Goal: Information Seeking & Learning: Learn about a topic

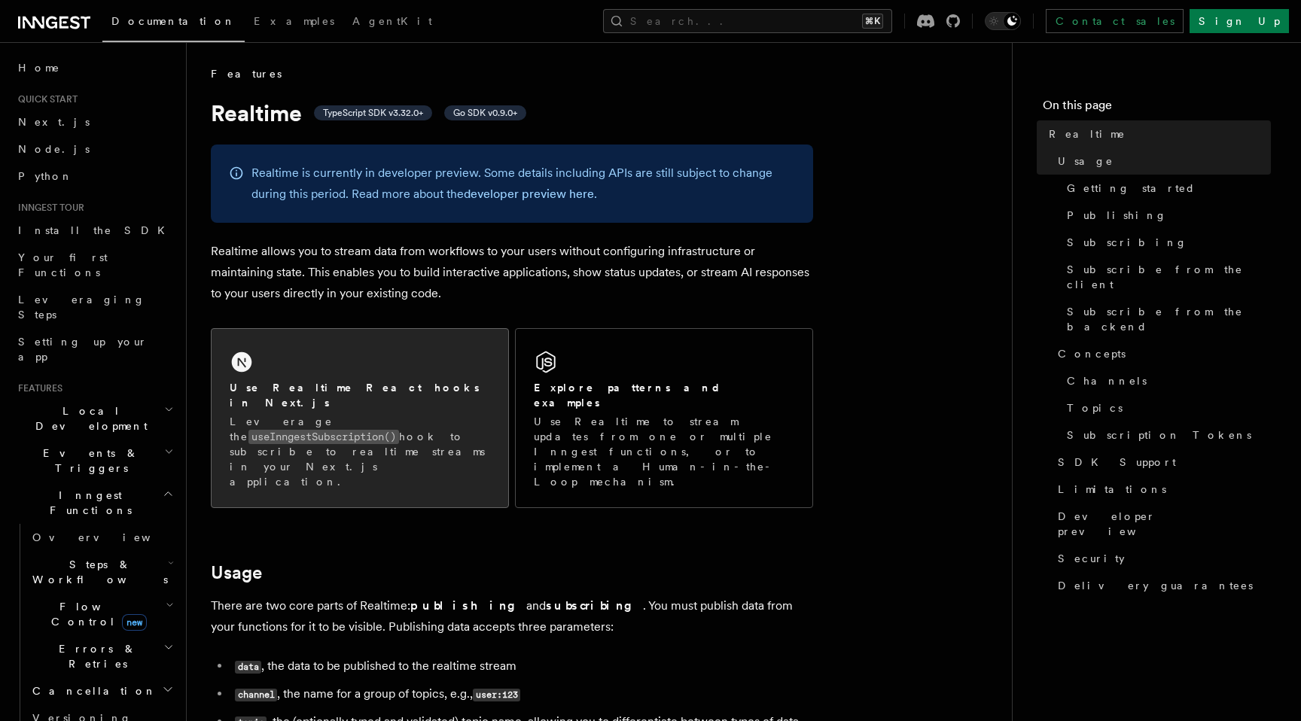
click at [395, 373] on div "Use Realtime React hooks in Next.js Leverage the useInngestSubscription() hook …" at bounding box center [360, 418] width 297 height 178
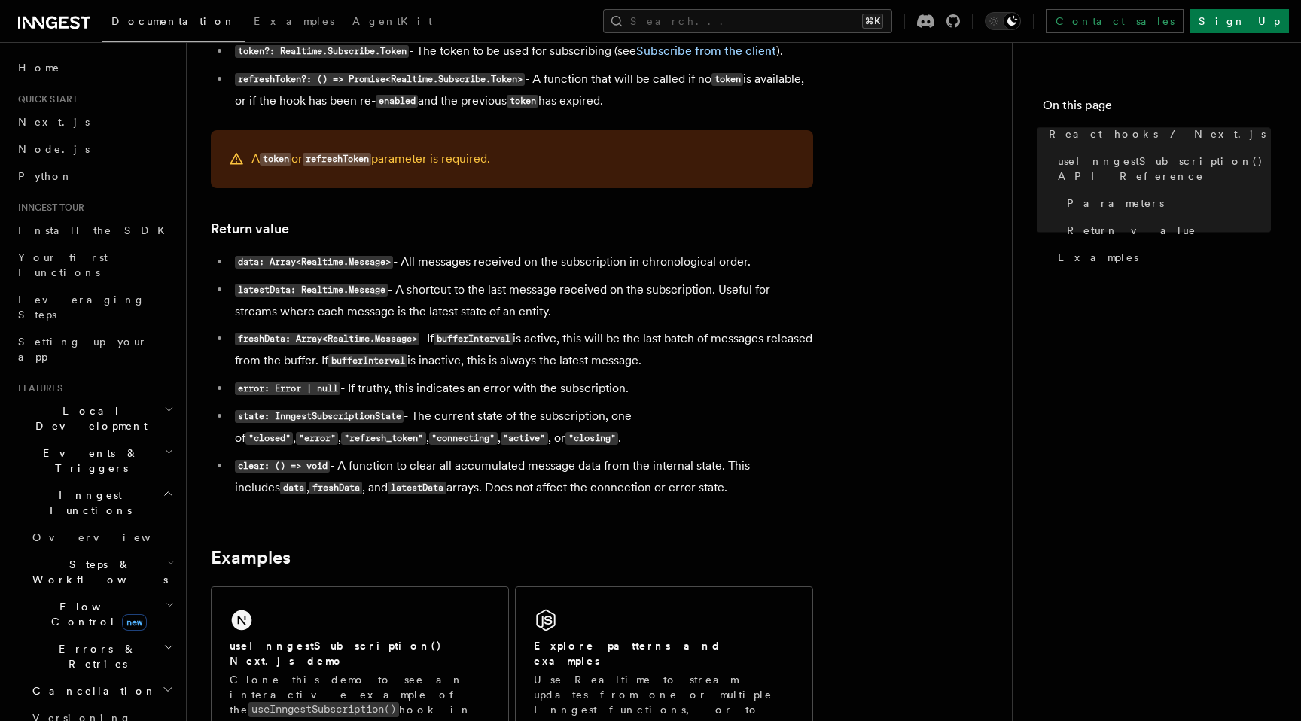
scroll to position [1117, 0]
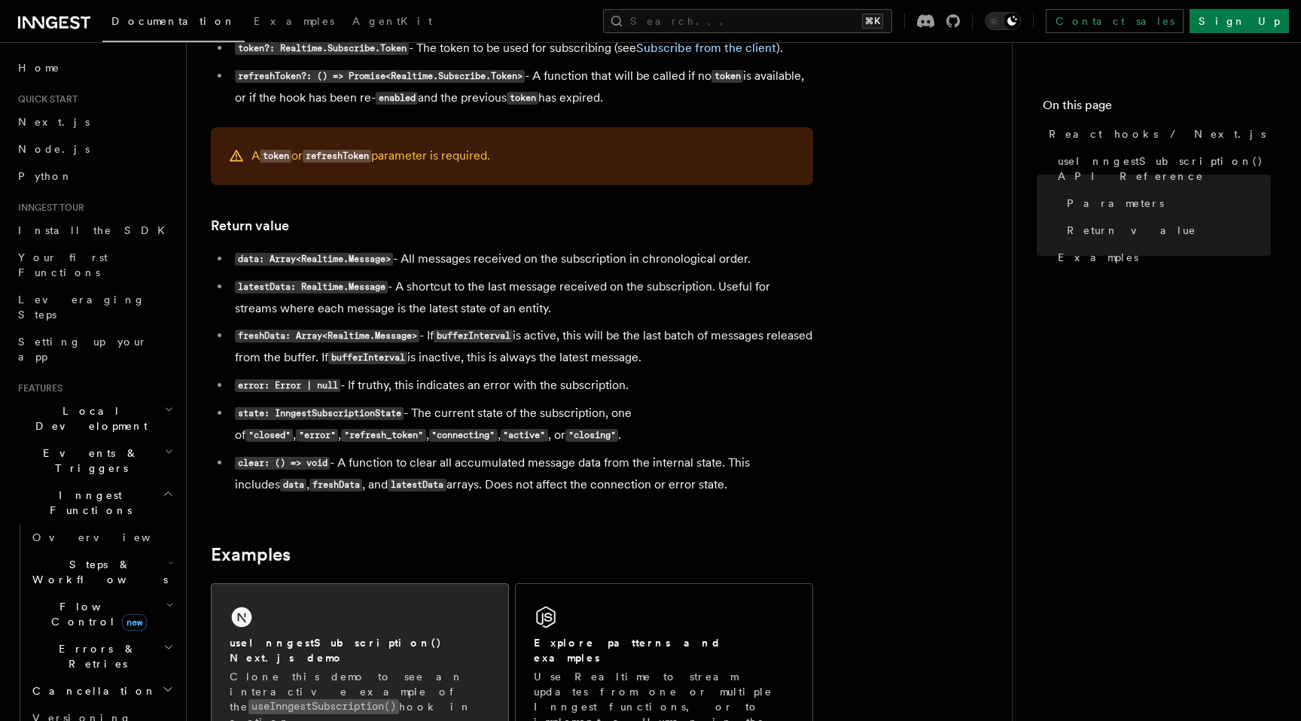
click at [365, 649] on h2 "useInngestSubscription() Next.js demo" at bounding box center [360, 651] width 261 height 30
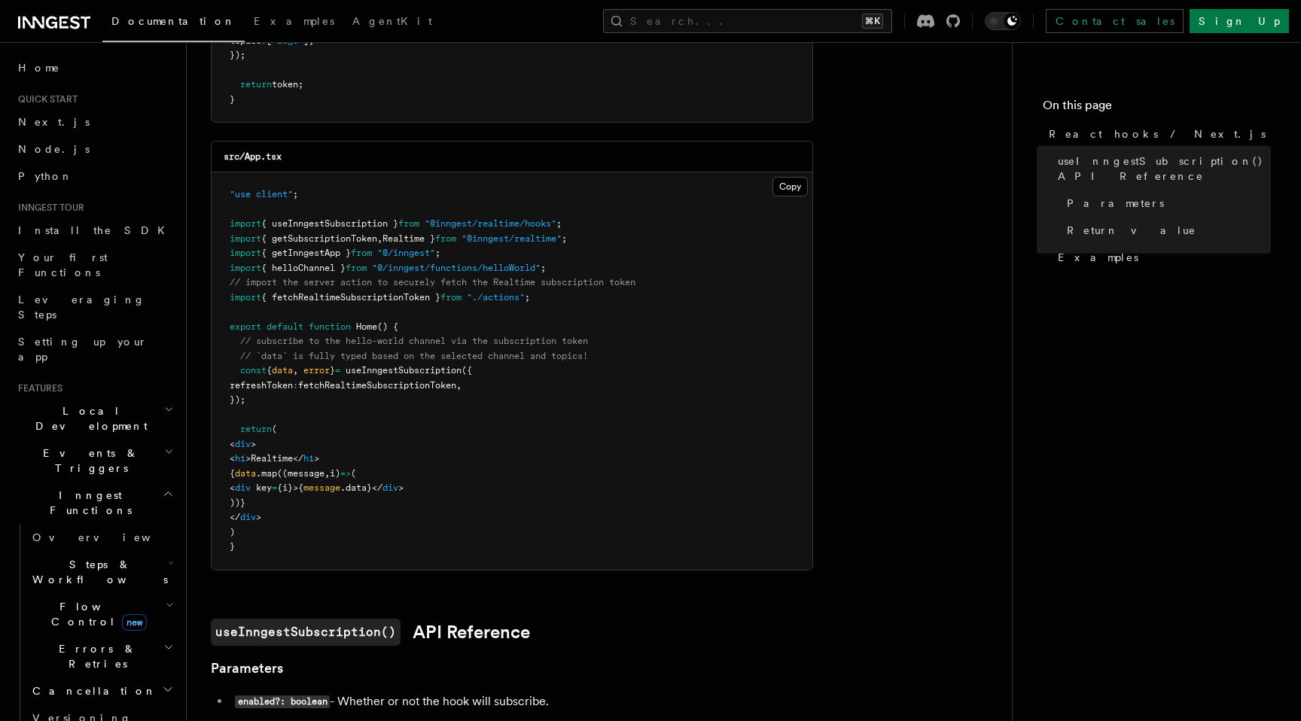
scroll to position [0, 0]
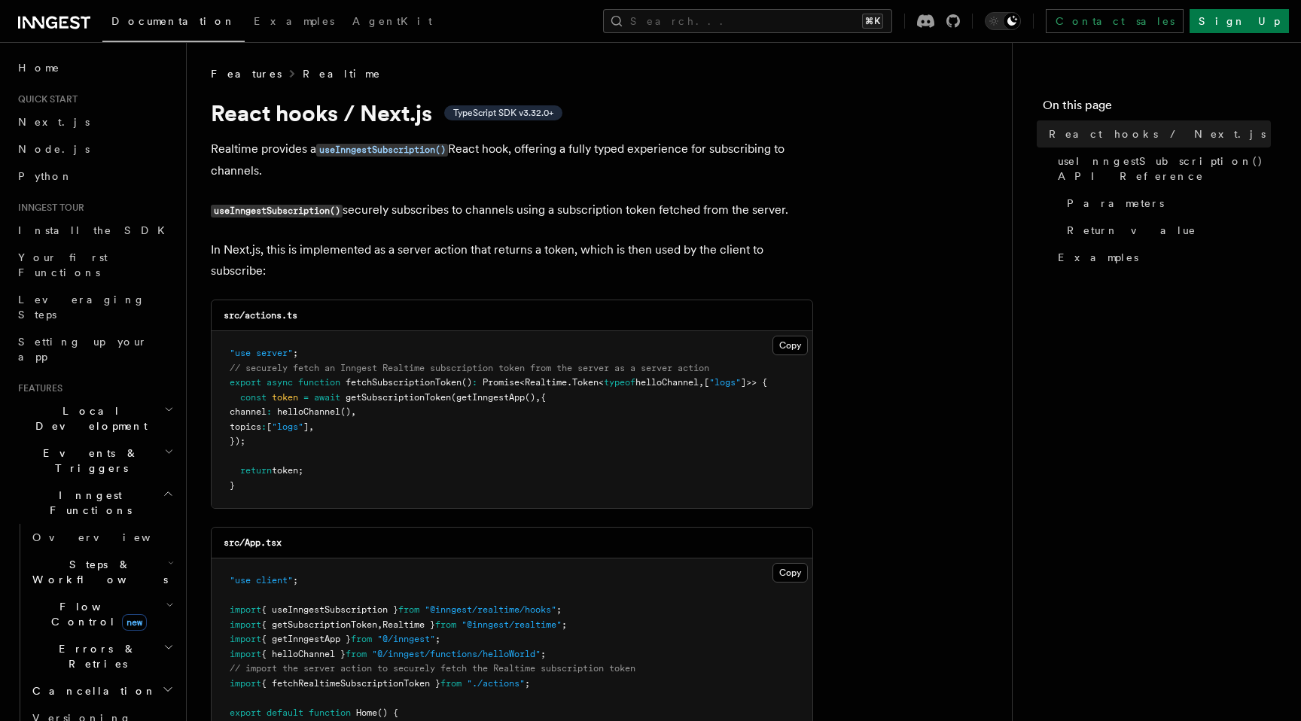
click at [303, 78] on link "Realtime" at bounding box center [342, 73] width 79 height 15
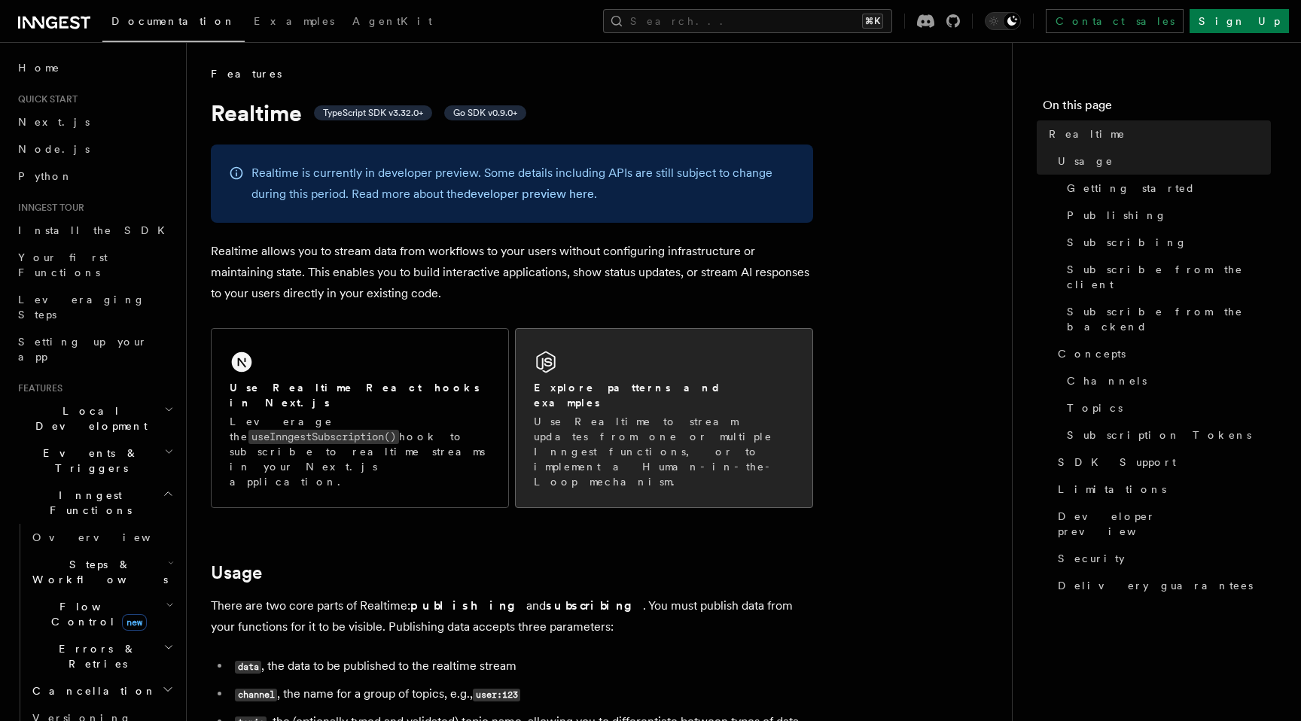
click at [581, 355] on div "Explore patterns and examples Use Realtime to stream updates from one or multip…" at bounding box center [664, 418] width 297 height 178
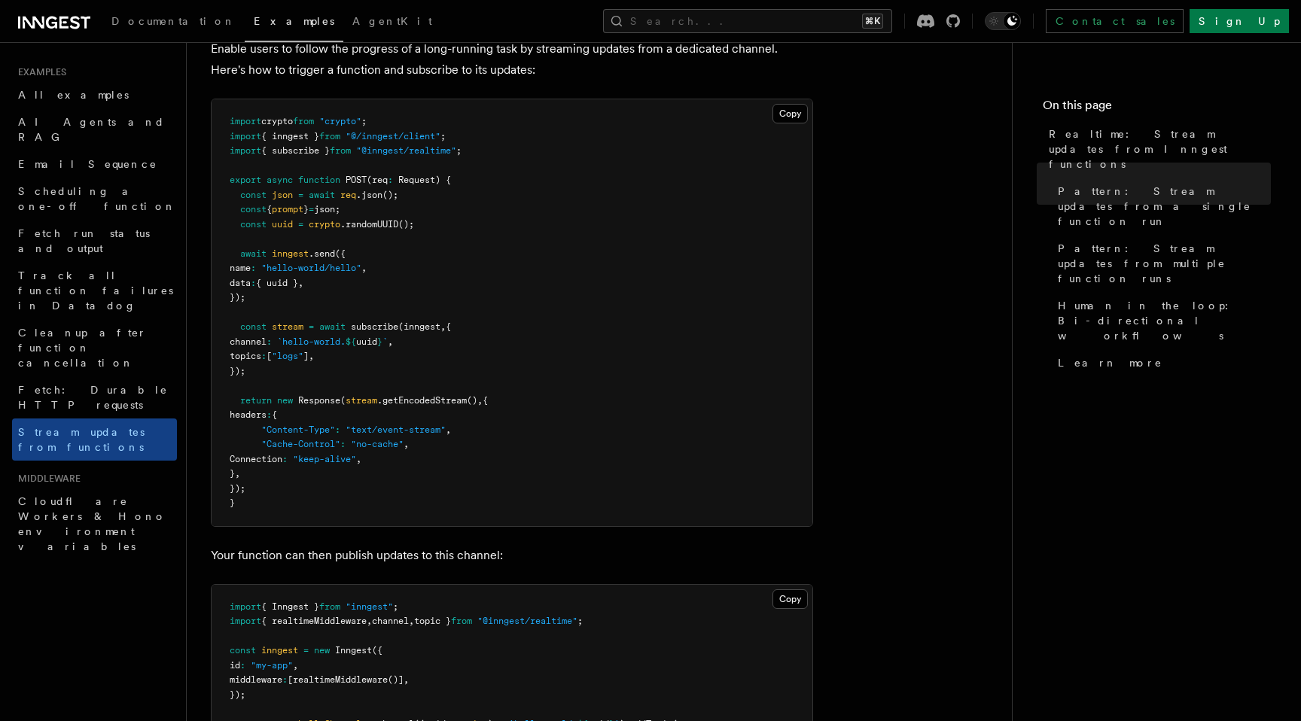
scroll to position [233, 0]
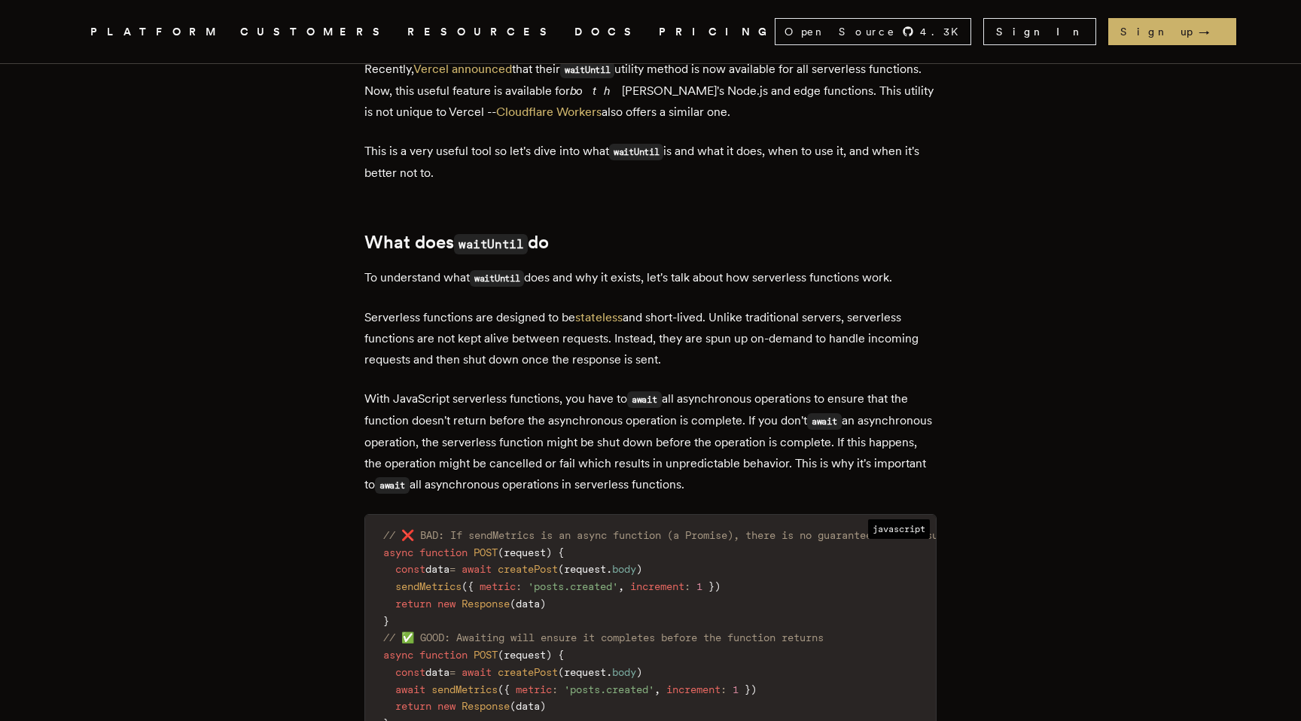
scroll to position [538, 0]
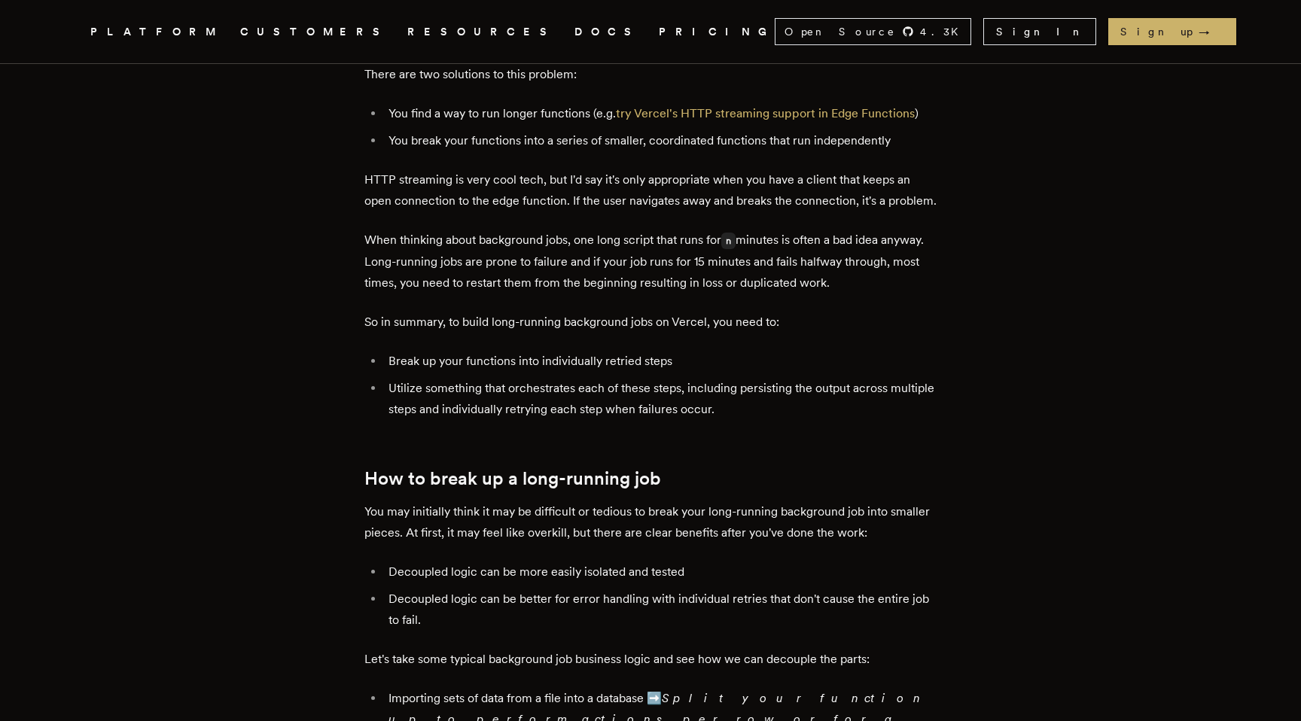
scroll to position [1460, 0]
